Goal: Find specific page/section: Find specific page/section

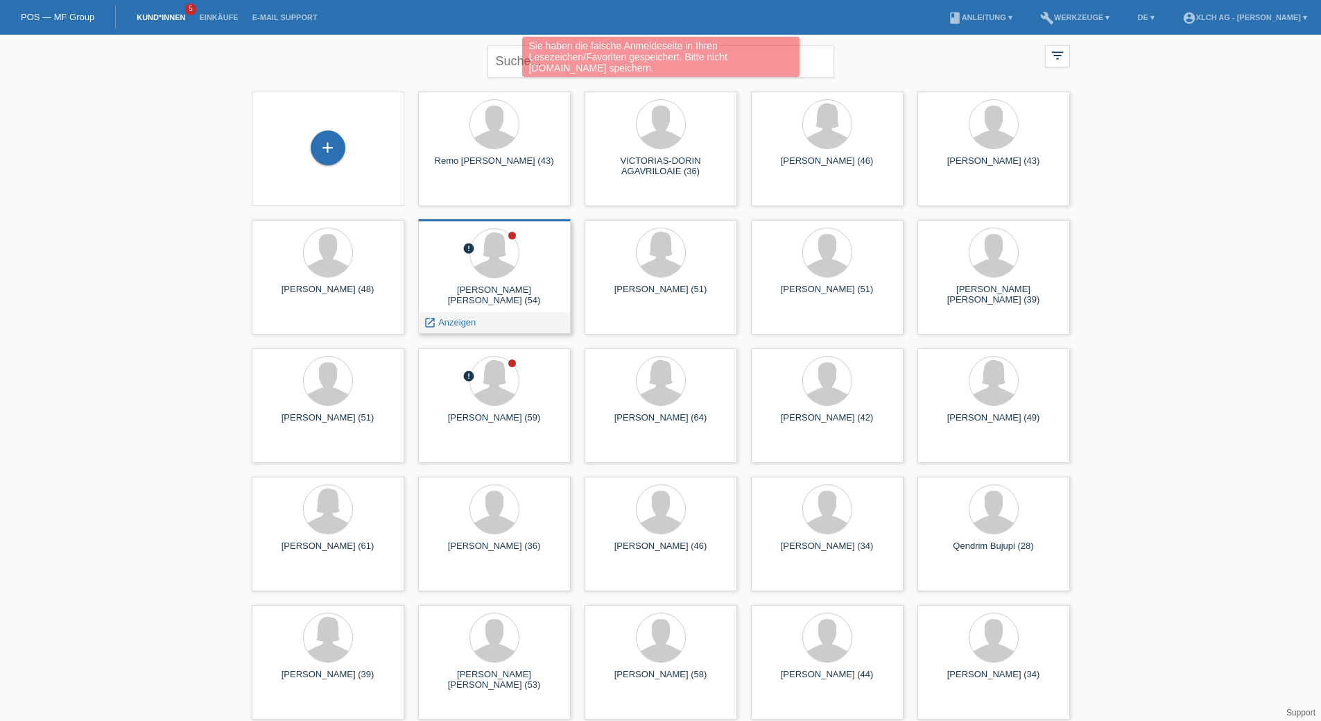
click at [518, 297] on div "Juana Miosotis Avila (54)" at bounding box center [494, 295] width 130 height 22
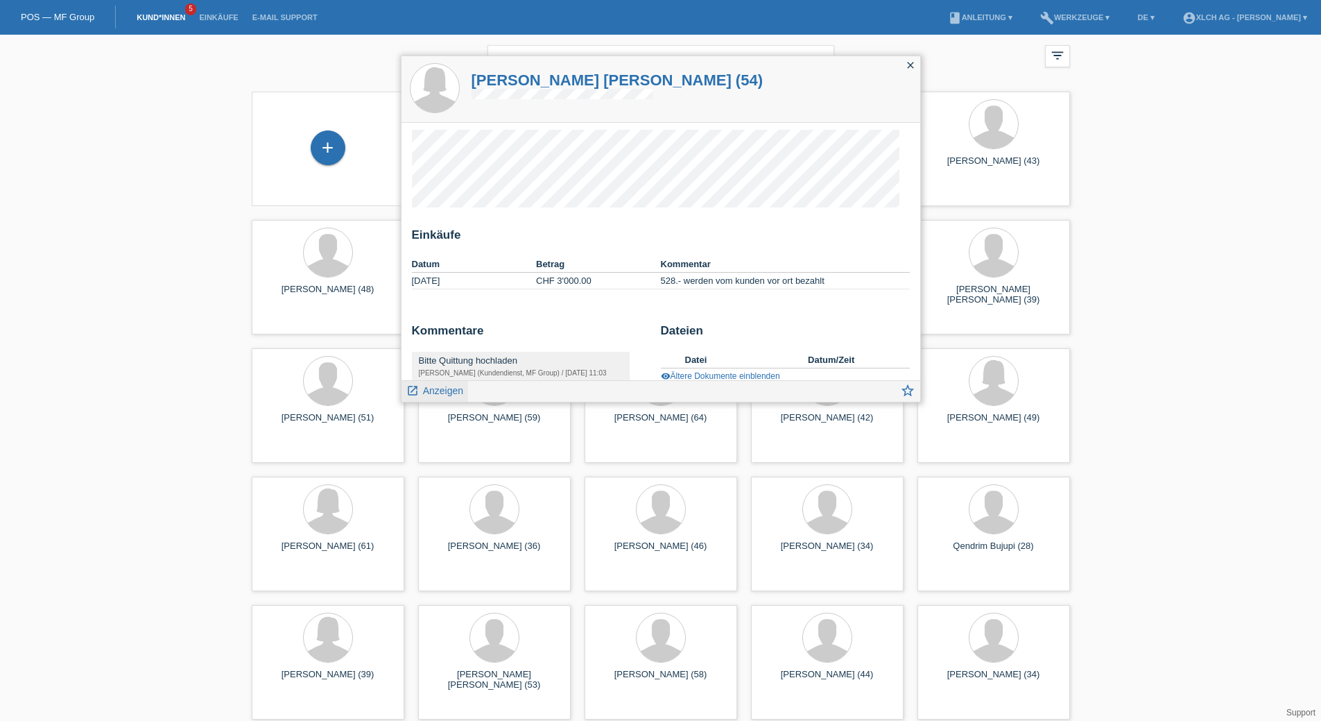
click at [464, 393] on div "launch Anzeigen" at bounding box center [435, 391] width 67 height 21
click at [454, 393] on span "Anzeigen" at bounding box center [443, 390] width 40 height 11
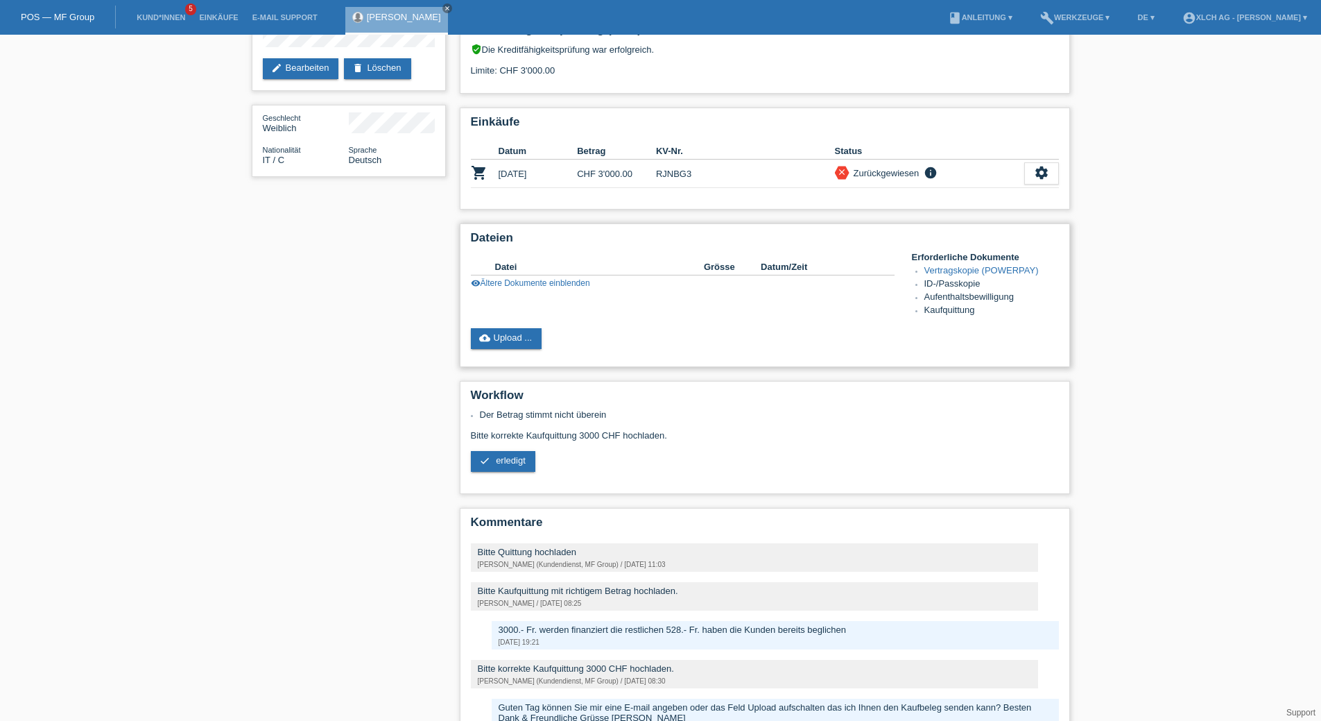
scroll to position [229, 0]
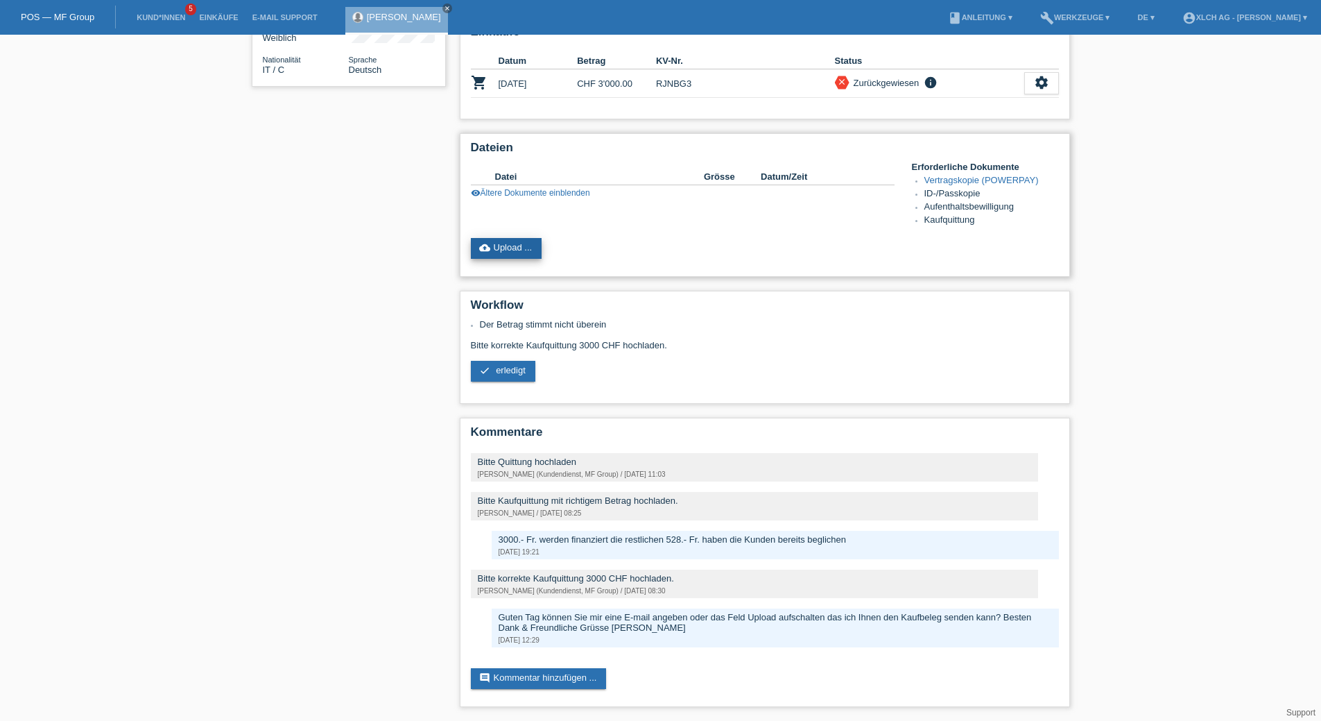
click at [508, 241] on link "cloud_upload Upload ..." at bounding box center [506, 248] width 71 height 21
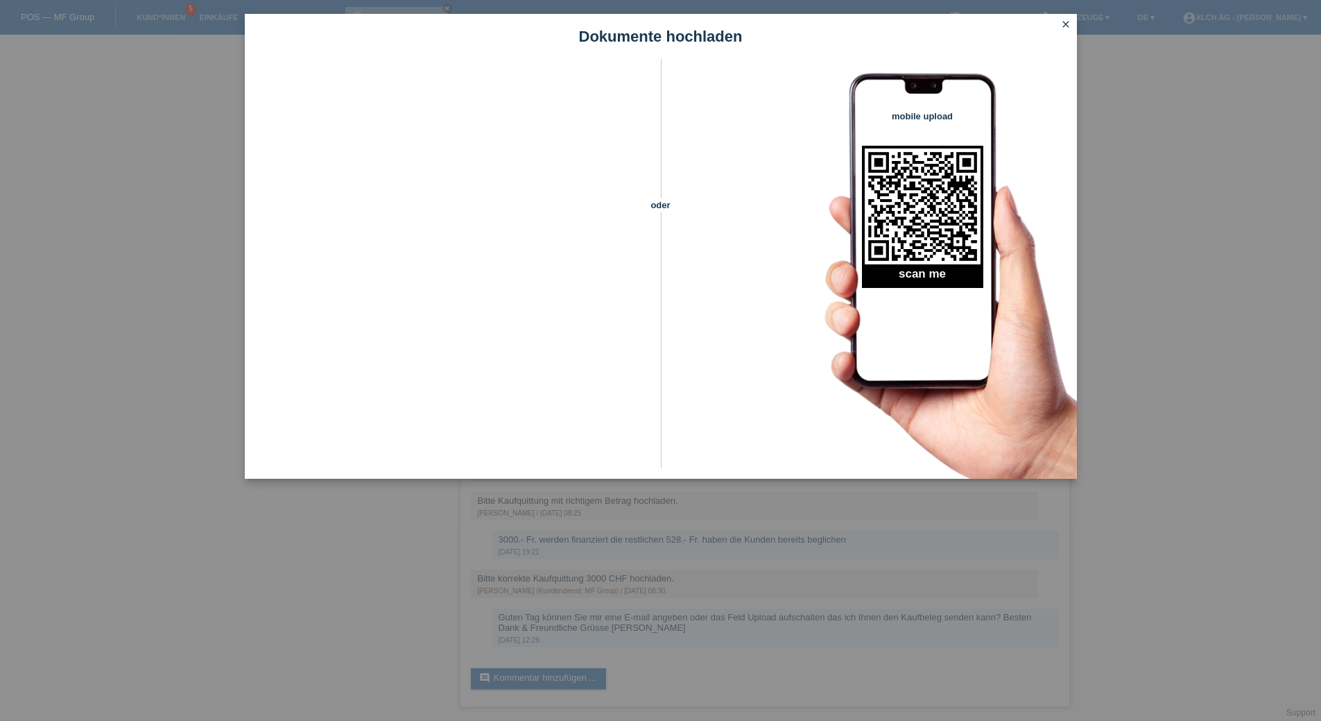
click at [1073, 26] on link "close" at bounding box center [1066, 25] width 18 height 16
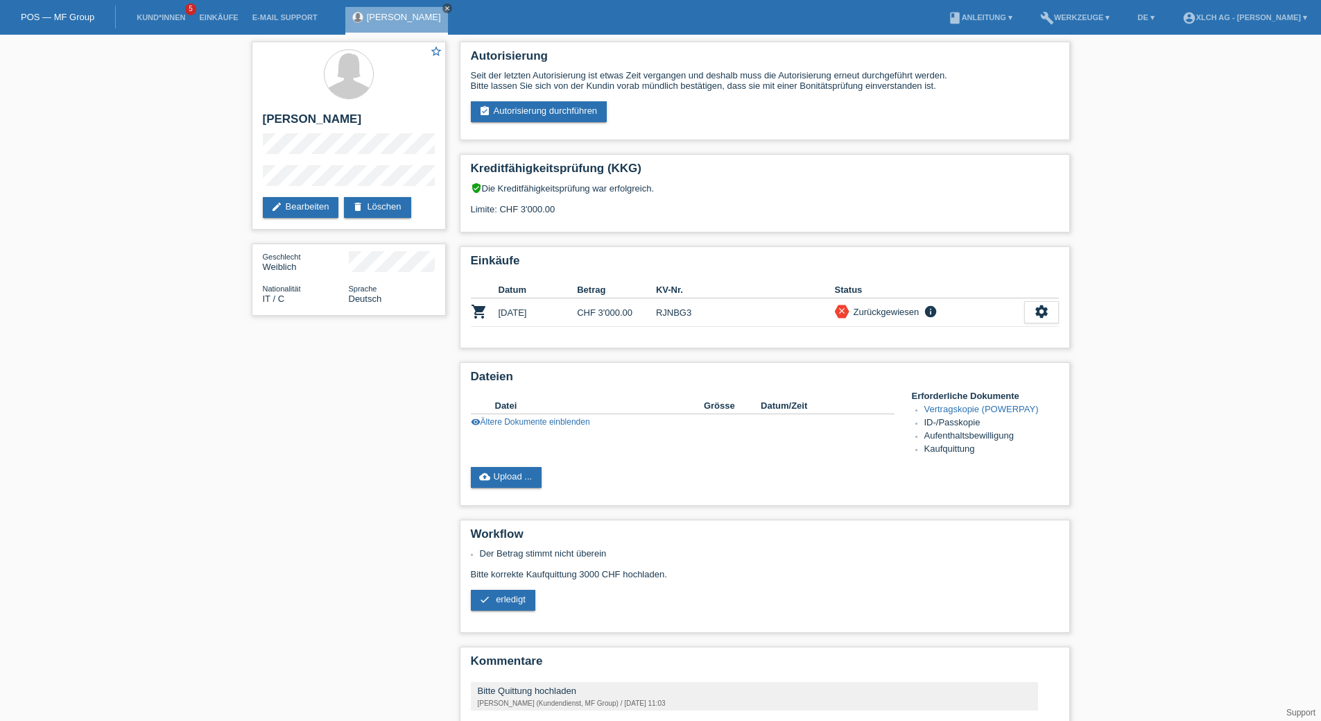
click at [451, 9] on icon "close" at bounding box center [447, 8] width 7 height 7
